Goal: Task Accomplishment & Management: Manage account settings

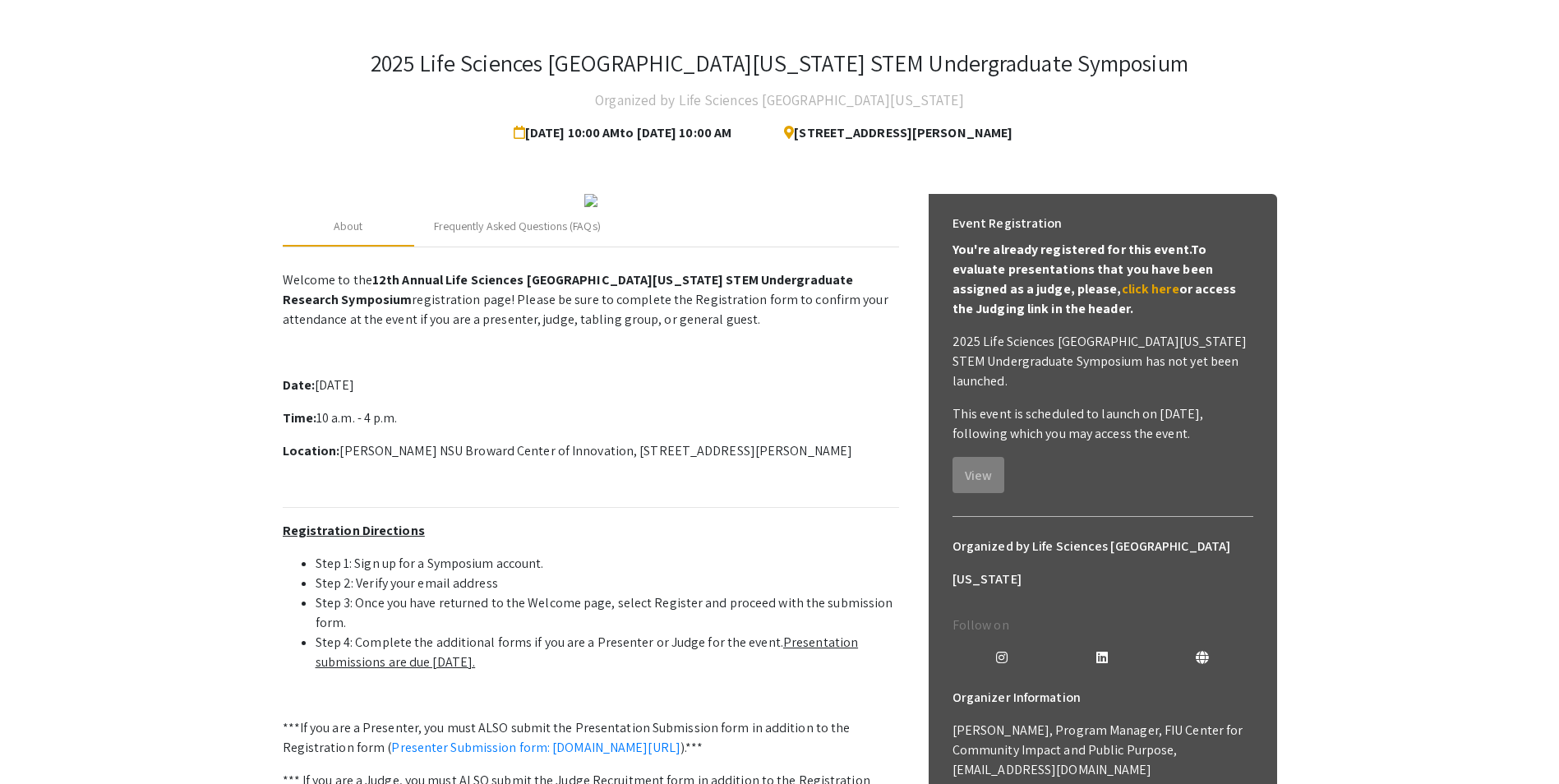
scroll to position [82, 0]
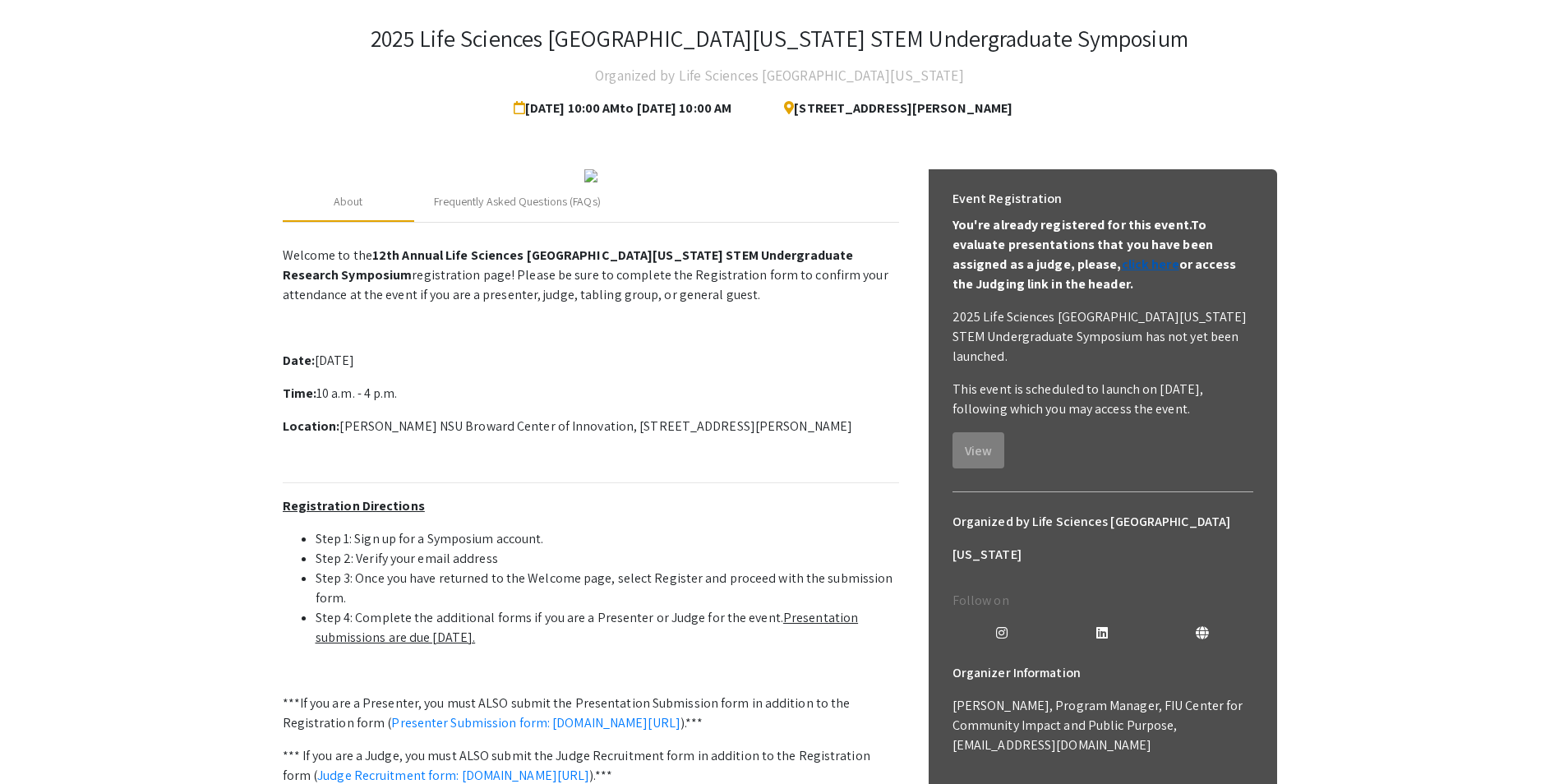
click at [1122, 268] on link "click here" at bounding box center [1151, 264] width 57 height 18
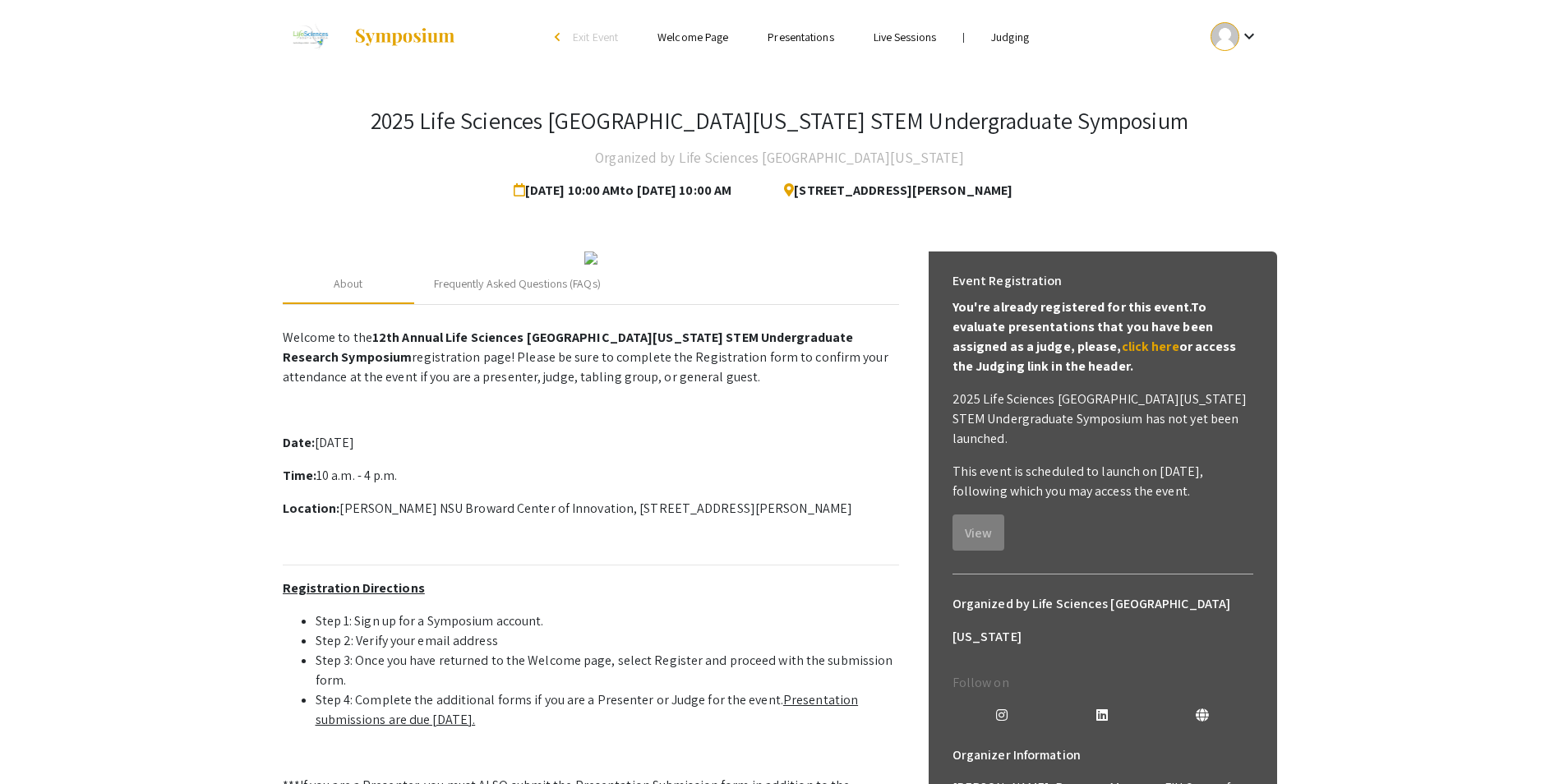
click at [1253, 39] on mat-icon "keyboard_arrow_down" at bounding box center [1249, 35] width 19 height 19
click at [996, 35] on div at bounding box center [779, 392] width 1559 height 784
click at [1005, 38] on link "Judging" at bounding box center [1009, 37] width 38 height 15
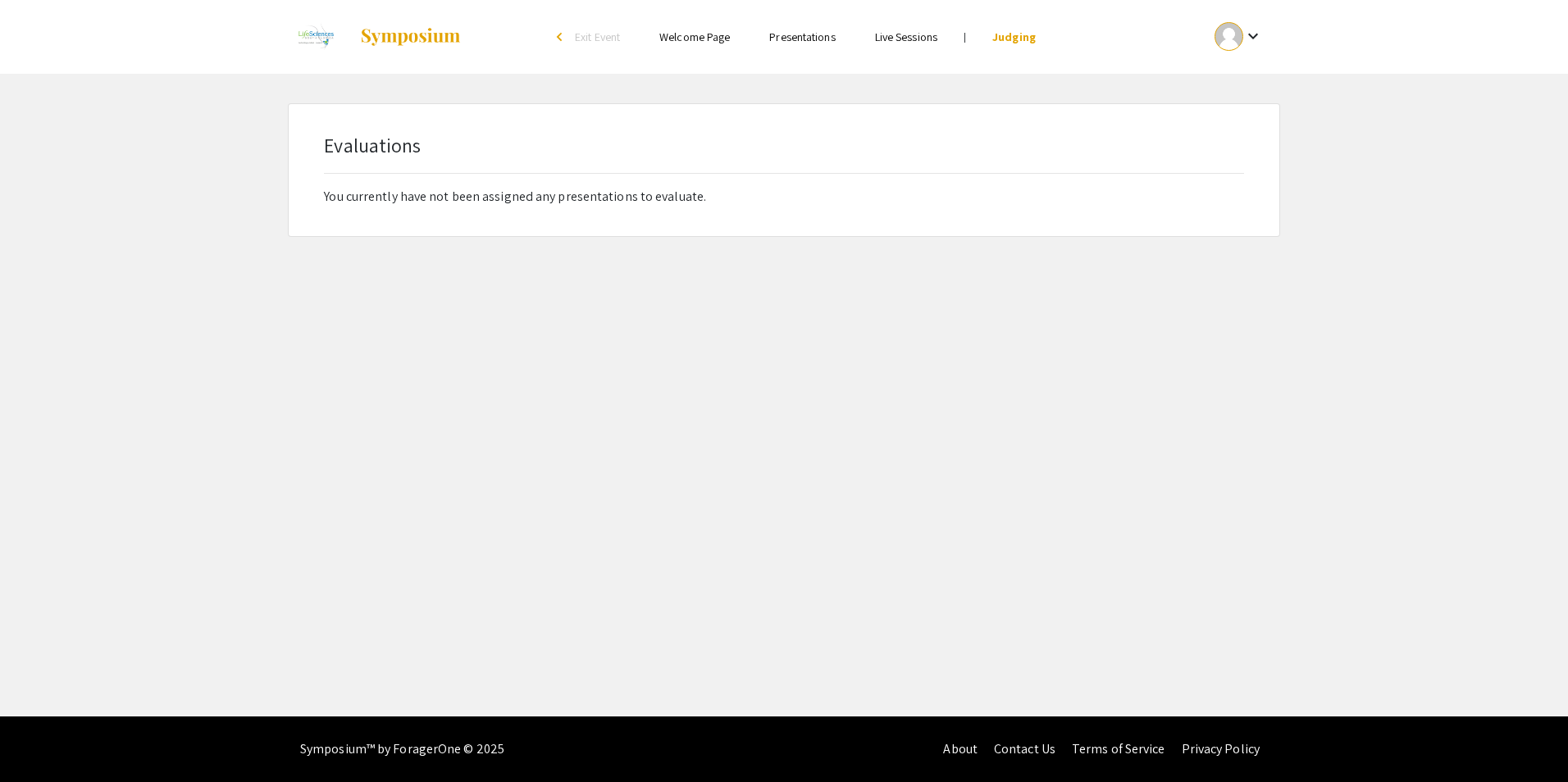
click at [596, 36] on span "Exit Event" at bounding box center [598, 37] width 45 height 15
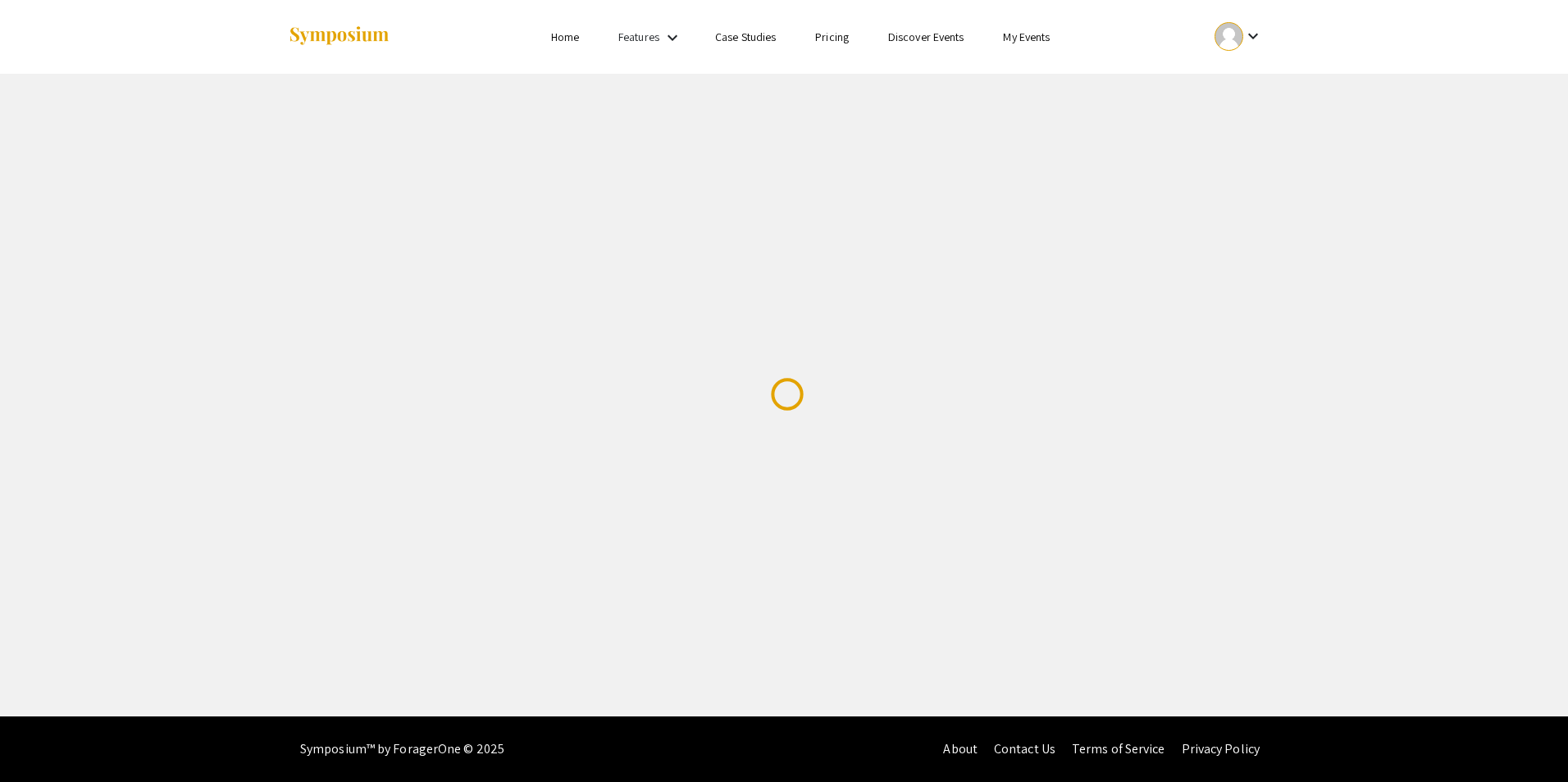
click at [847, 38] on link "Pricing" at bounding box center [832, 37] width 34 height 15
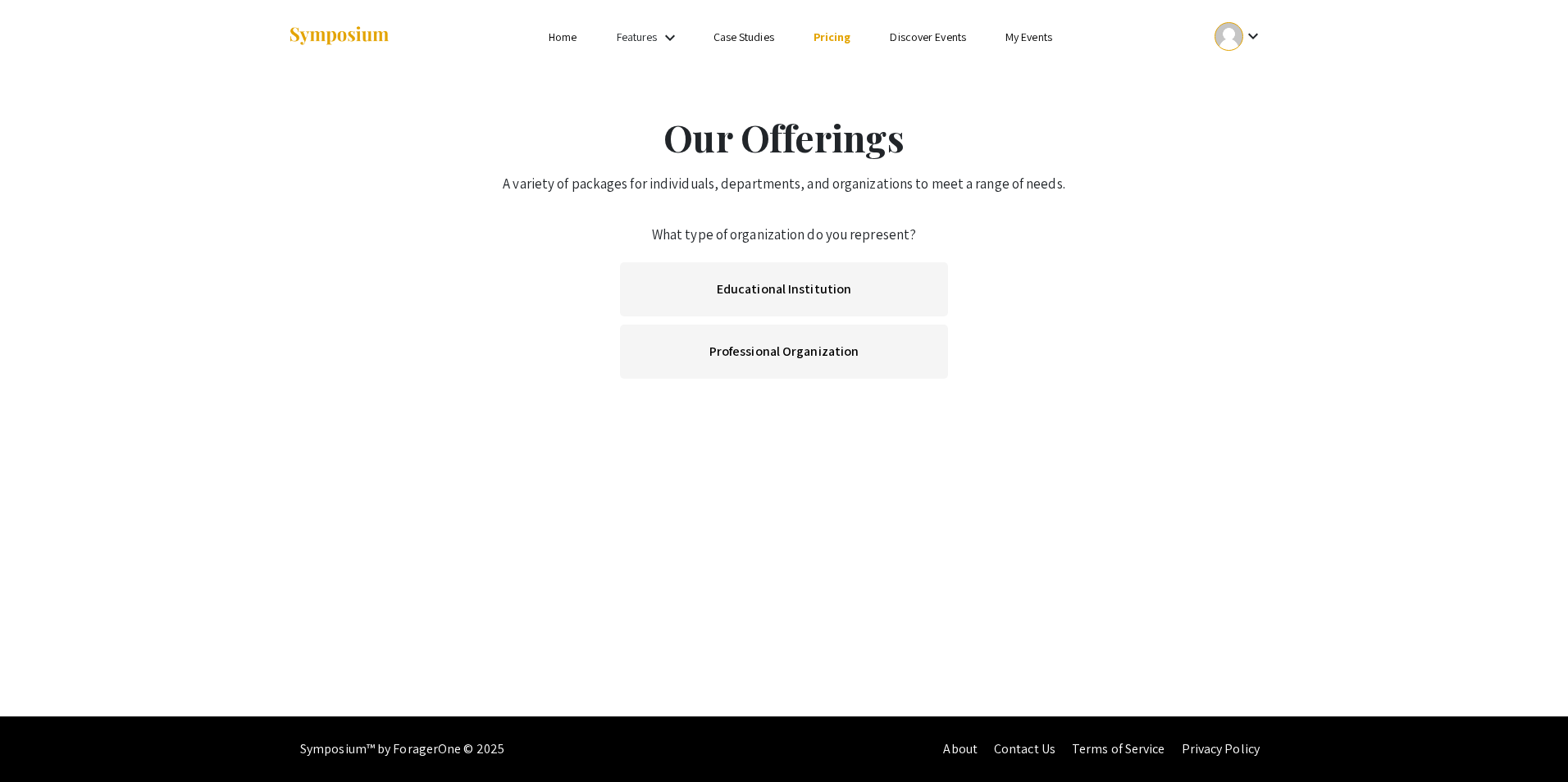
click at [847, 38] on link "Pricing" at bounding box center [832, 37] width 38 height 15
click at [750, 42] on link "Case Studies" at bounding box center [744, 37] width 60 height 15
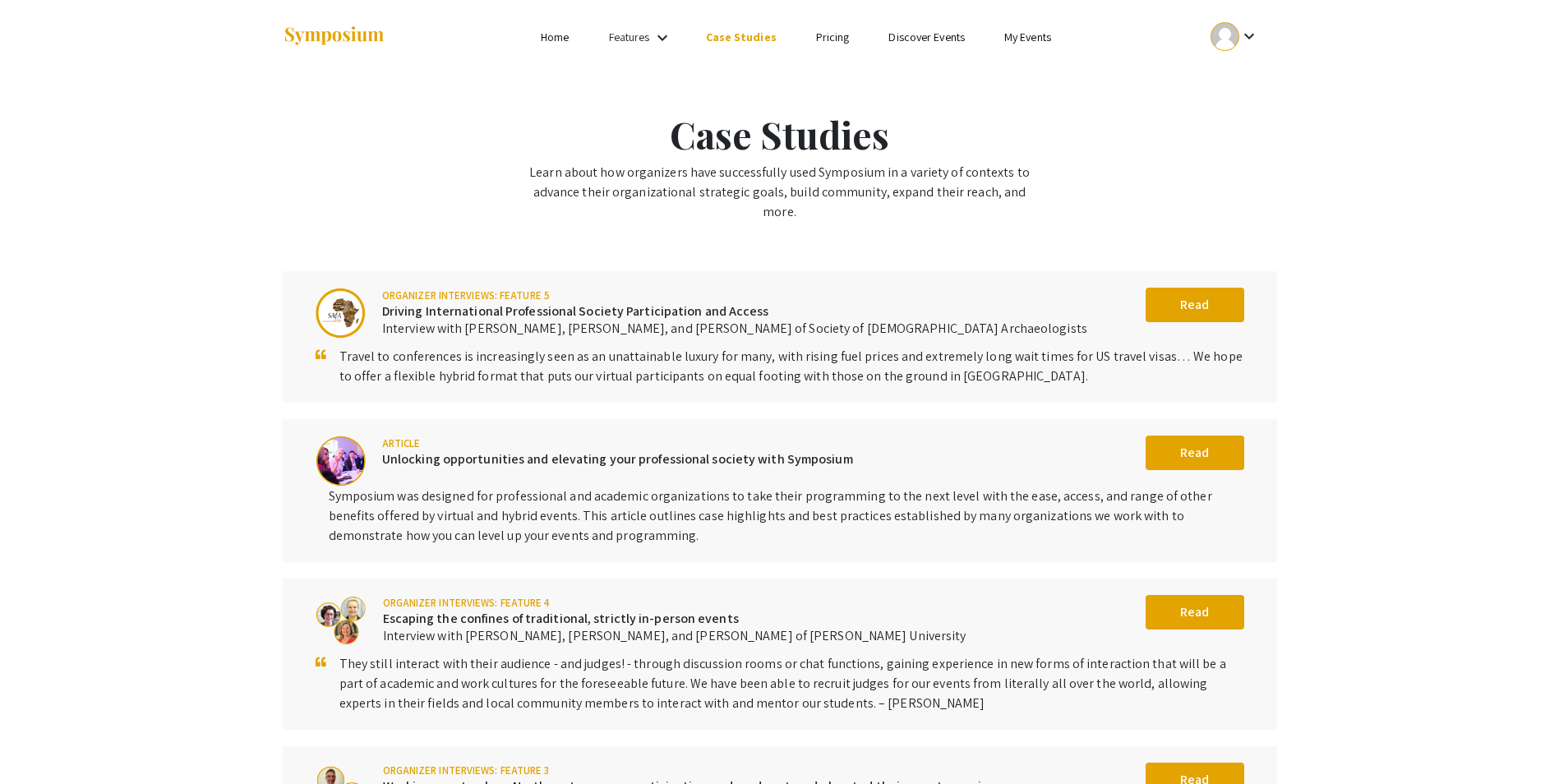
click at [666, 44] on mat-icon "keyboard_arrow_down" at bounding box center [661, 37] width 19 height 19
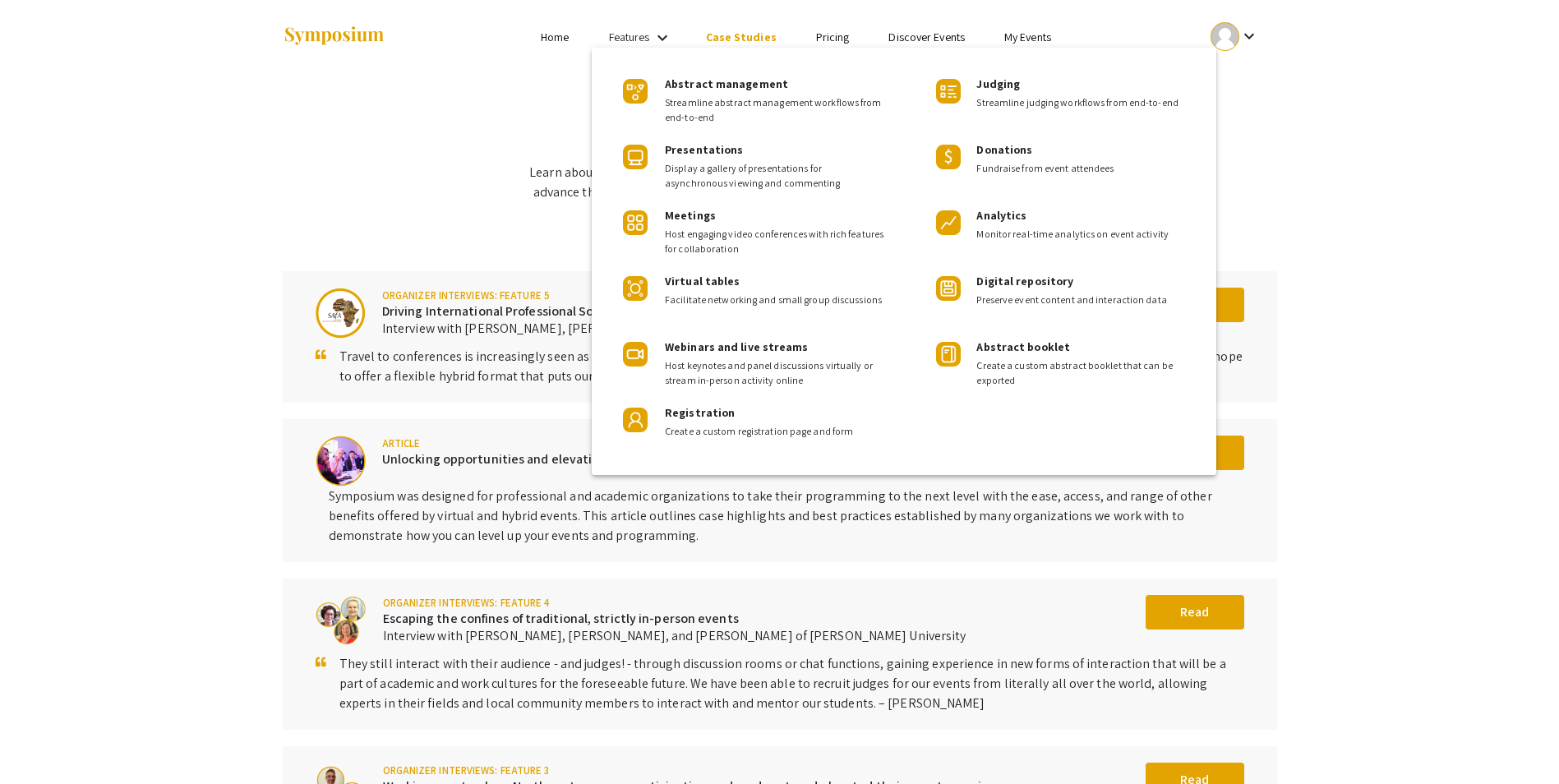
click at [569, 30] on div at bounding box center [779, 392] width 1559 height 784
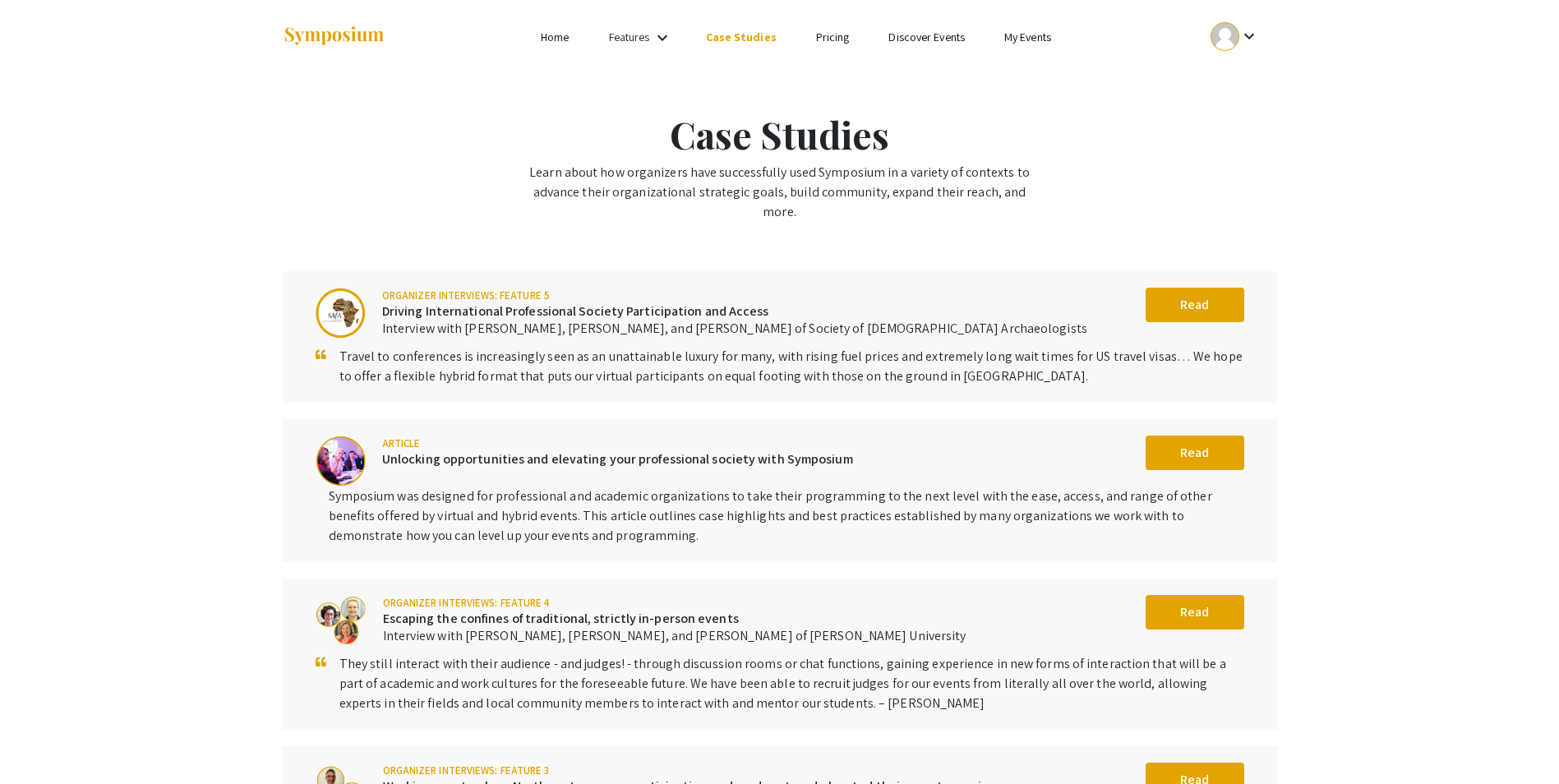
click at [555, 39] on link "Home" at bounding box center [554, 37] width 28 height 15
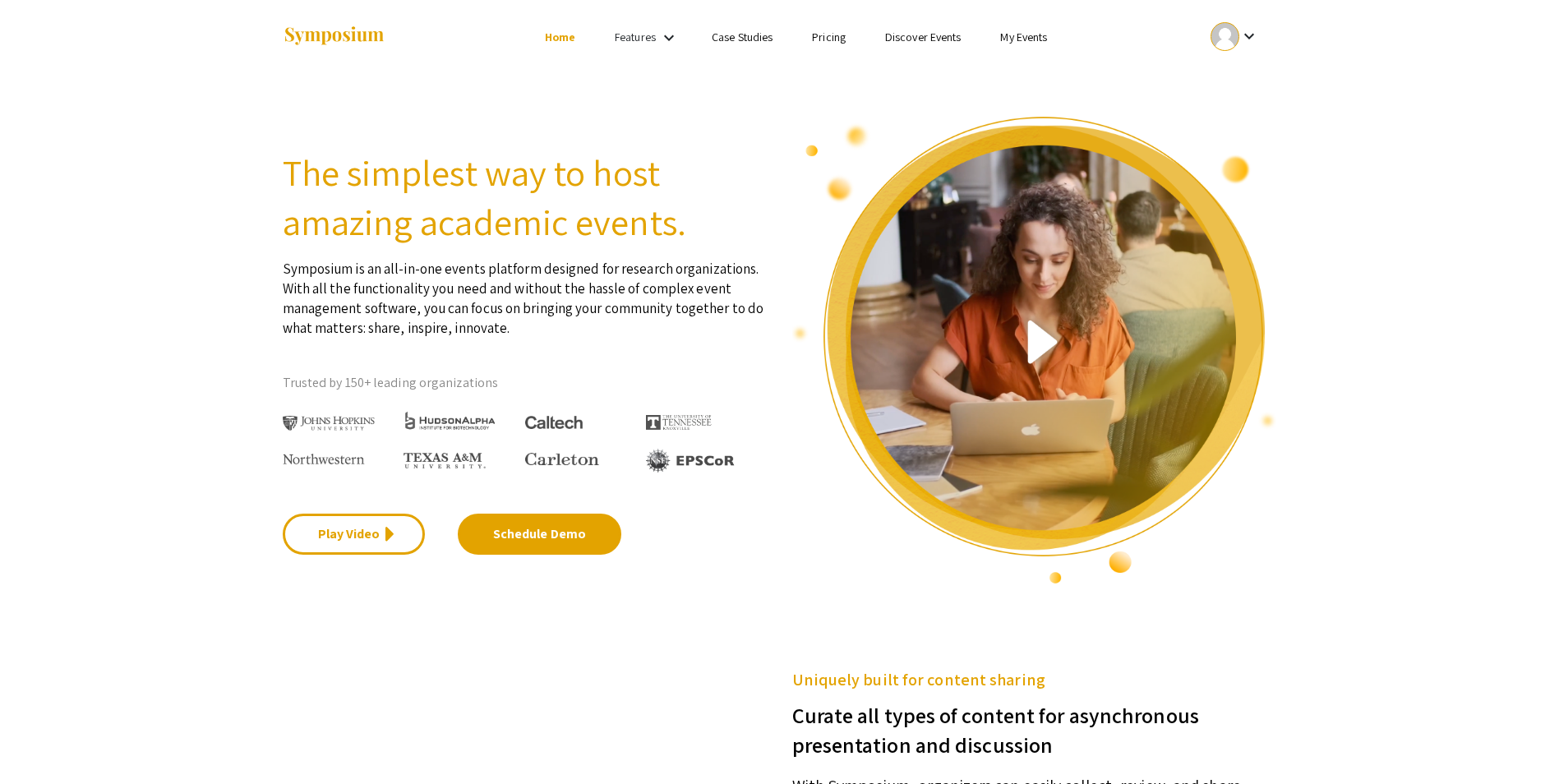
click at [1030, 43] on link "My Events" at bounding box center [1024, 37] width 47 height 15
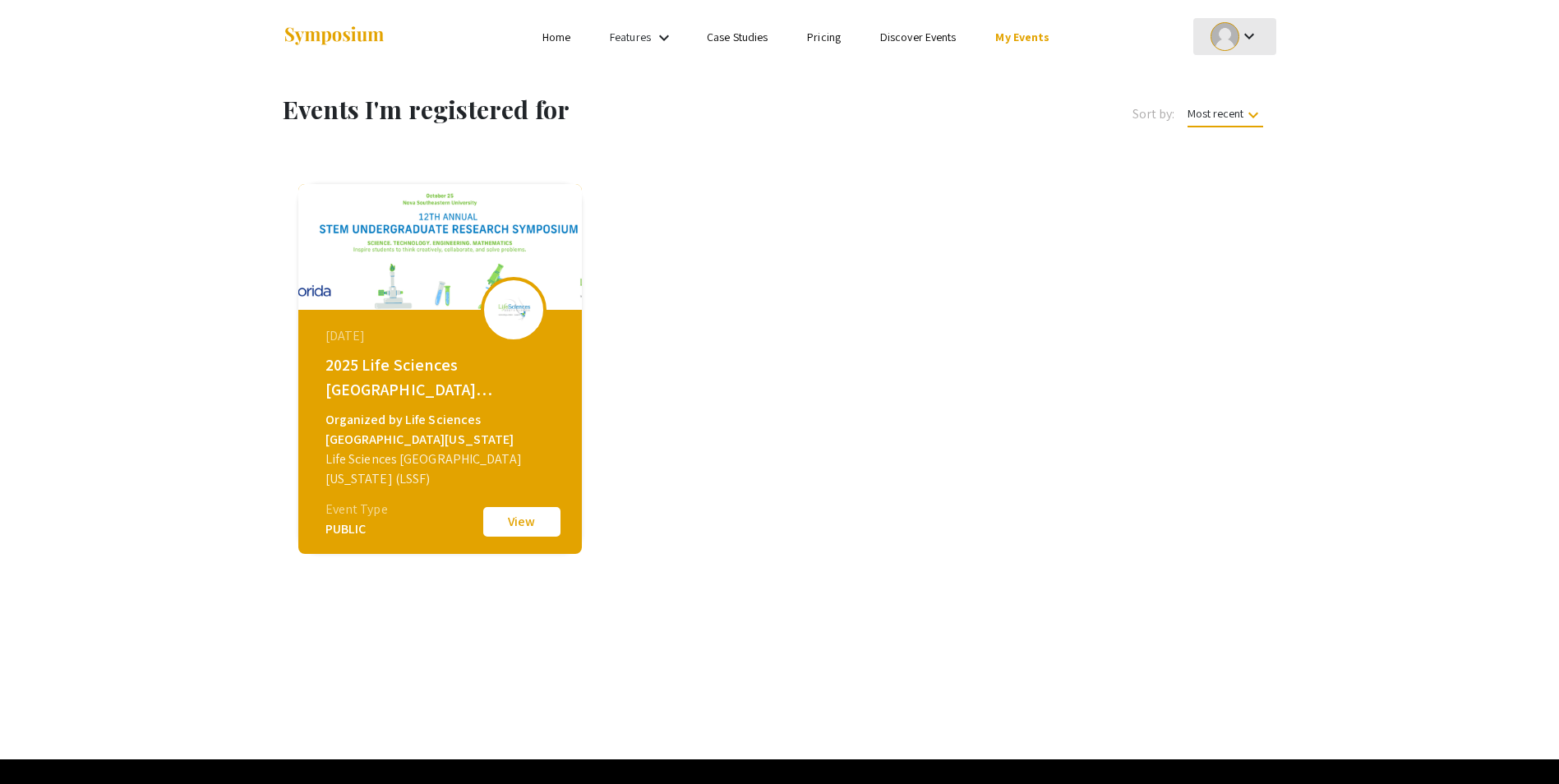
click at [1248, 33] on mat-icon "keyboard_arrow_down" at bounding box center [1249, 35] width 19 height 19
click at [1257, 78] on button "My Account" at bounding box center [1244, 81] width 101 height 39
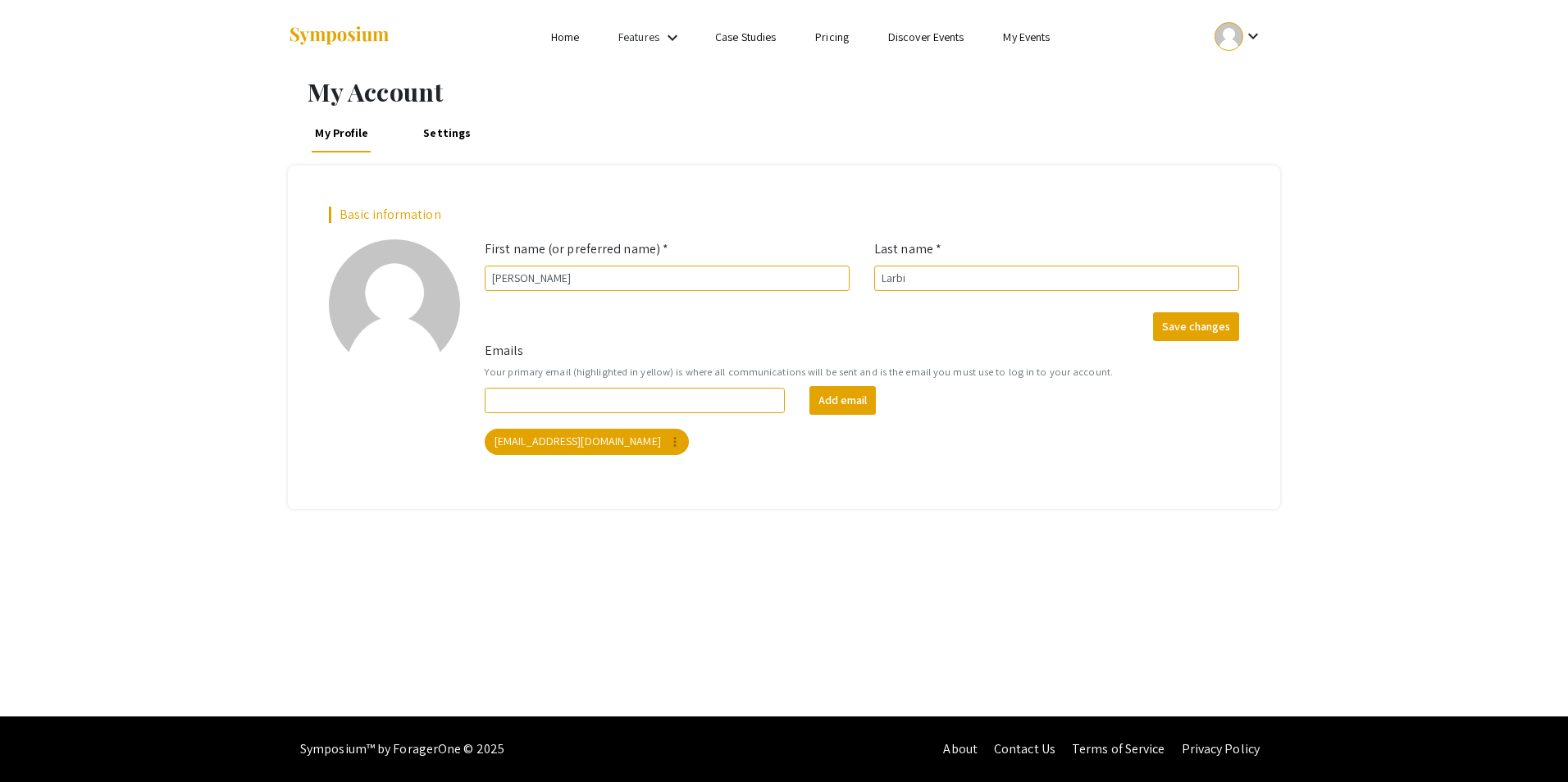
click at [428, 132] on link "Settings" at bounding box center [448, 132] width 55 height 39
